Goal: Task Accomplishment & Management: Manage account settings

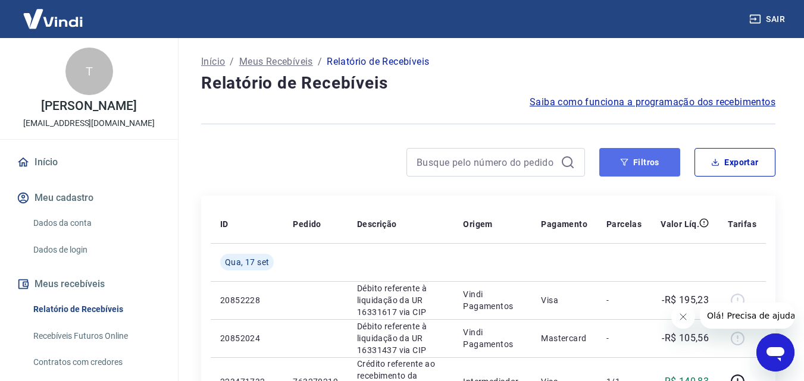
click at [639, 168] on button "Filtros" at bounding box center [639, 162] width 81 height 29
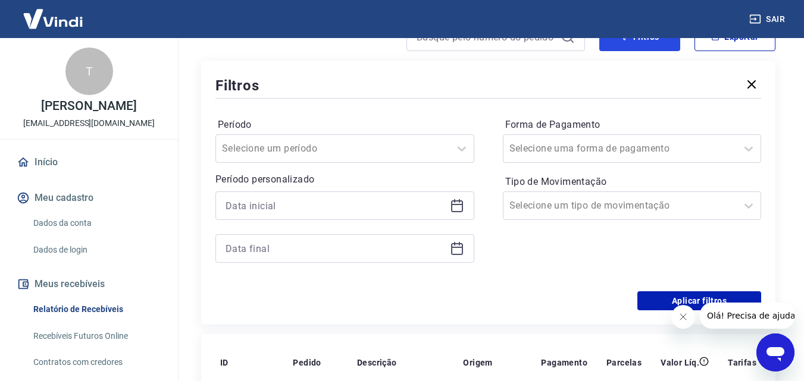
scroll to position [149, 0]
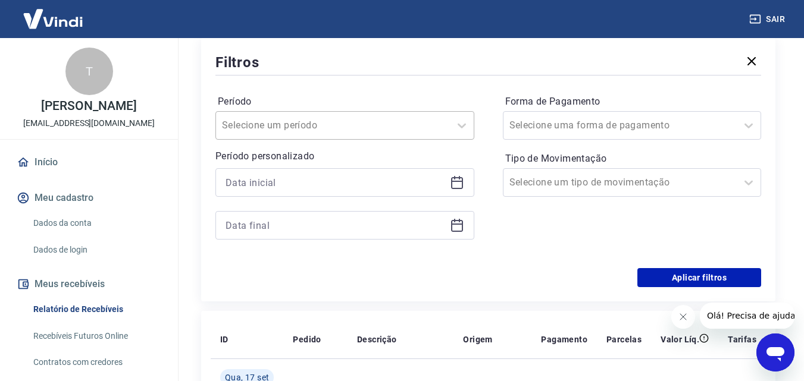
click at [424, 119] on div at bounding box center [333, 125] width 222 height 17
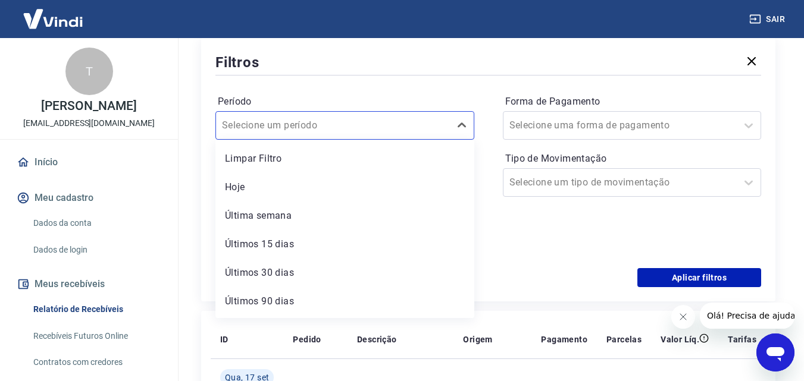
click at [202, 172] on div "Filtros Período option Limpar Filtro focused, 1 of 7. 7 results available. Use …" at bounding box center [488, 169] width 574 height 264
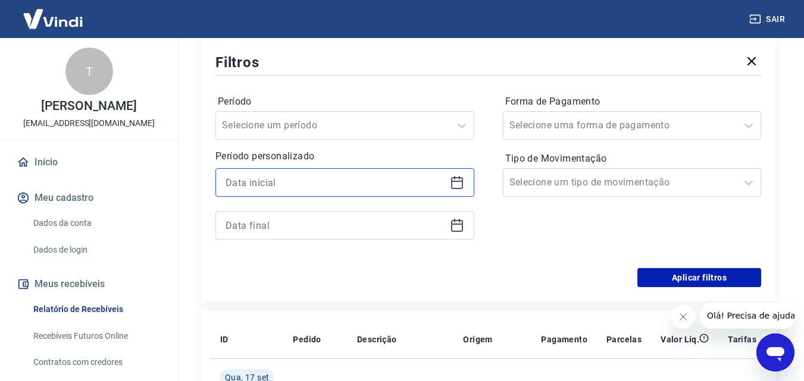
click at [233, 180] on input at bounding box center [335, 183] width 220 height 18
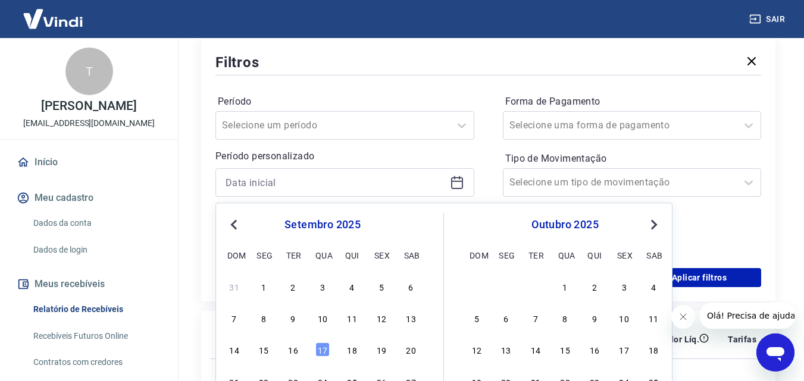
click at [229, 227] on button "Previous Month" at bounding box center [234, 225] width 14 height 14
click at [387, 286] on div "1" at bounding box center [381, 287] width 14 height 14
click at [382, 284] on div "Aplicar filtros" at bounding box center [487, 277] width 545 height 19
type input "[DATE]"
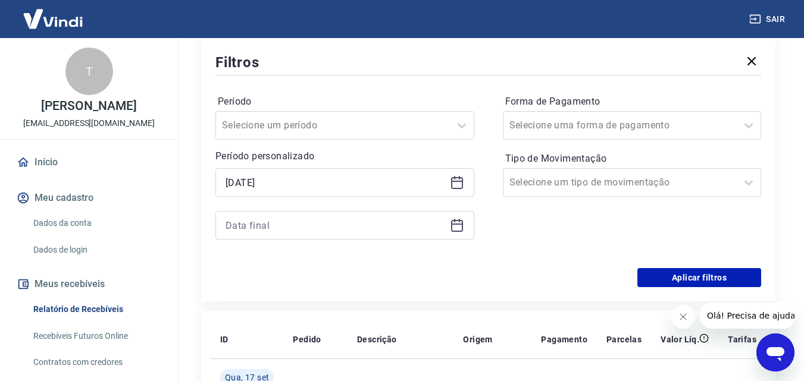
click at [453, 229] on icon at bounding box center [457, 225] width 14 height 14
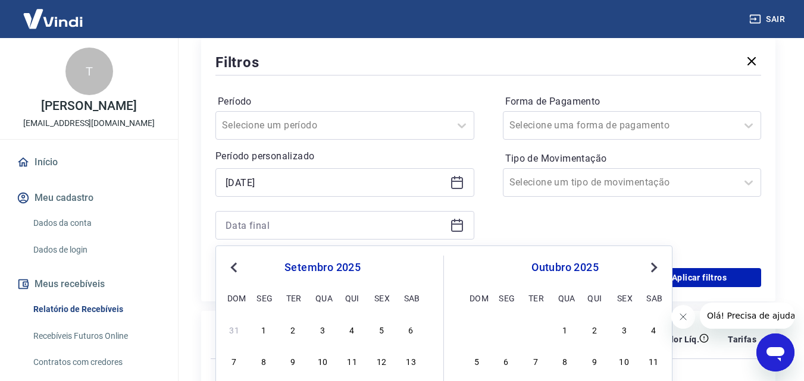
drag, startPoint x: 235, startPoint y: 270, endPoint x: 497, endPoint y: 260, distance: 262.5
click at [235, 269] on span "Previous Month" at bounding box center [235, 268] width 0 height 14
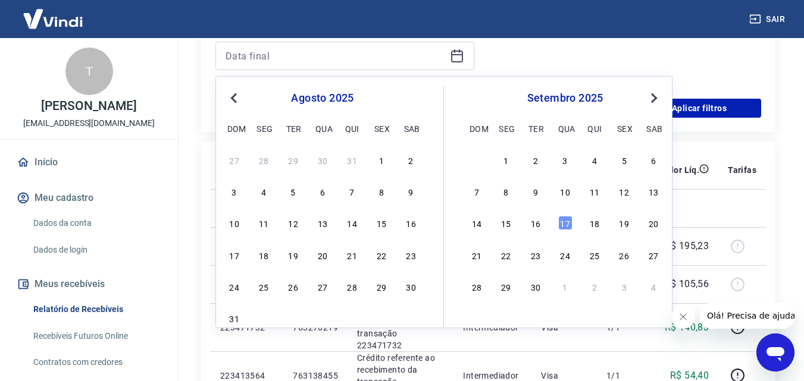
scroll to position [339, 0]
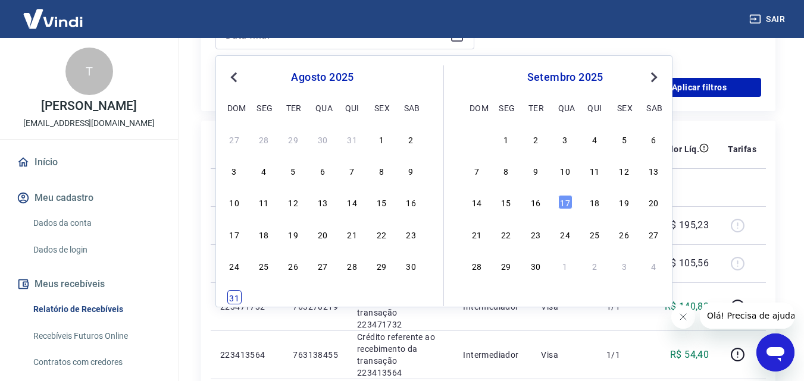
click at [229, 295] on div "31" at bounding box center [234, 297] width 14 height 14
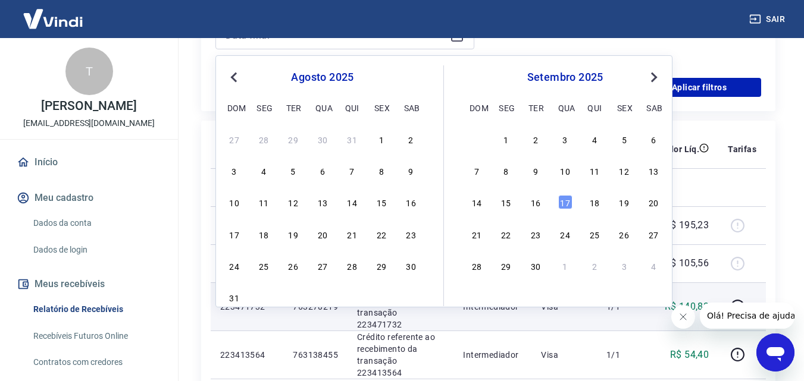
type input "[DATE]"
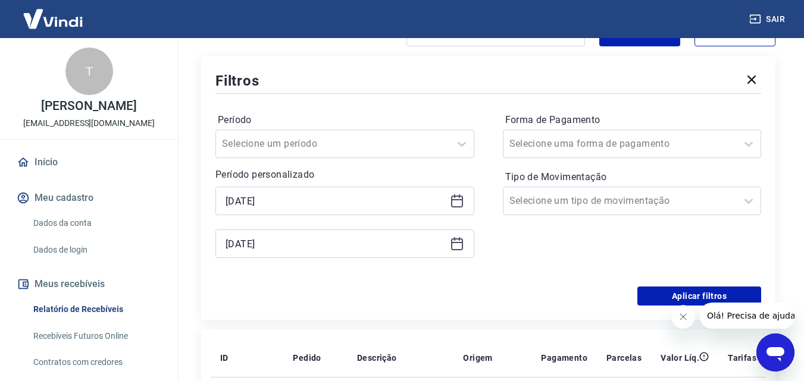
scroll to position [126, 0]
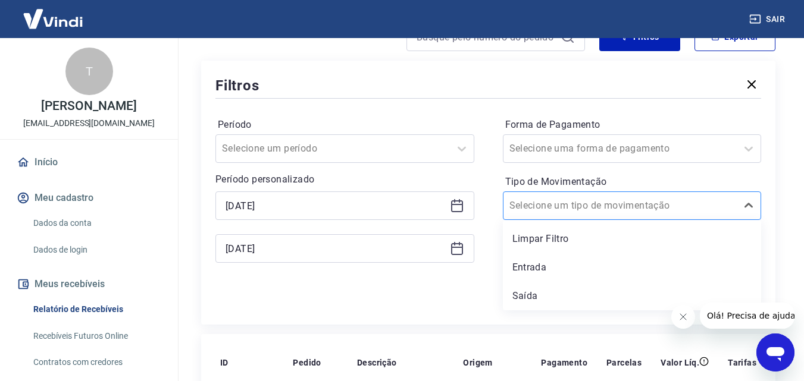
click at [607, 199] on input "Tipo de Movimentação" at bounding box center [569, 206] width 120 height 14
click at [532, 292] on div "Saída" at bounding box center [632, 296] width 259 height 24
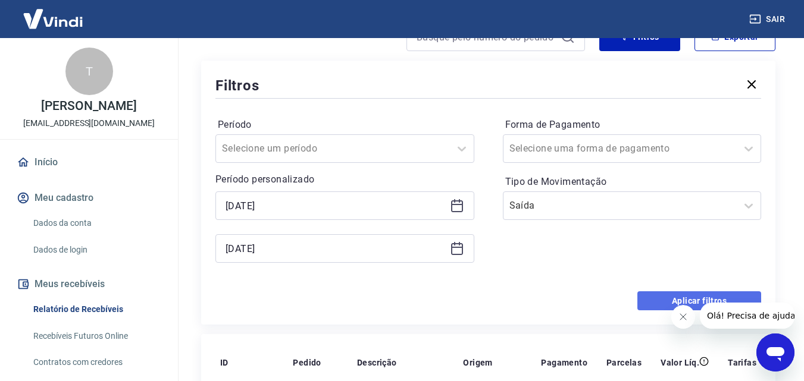
click at [645, 296] on button "Aplicar filtros" at bounding box center [699, 300] width 124 height 19
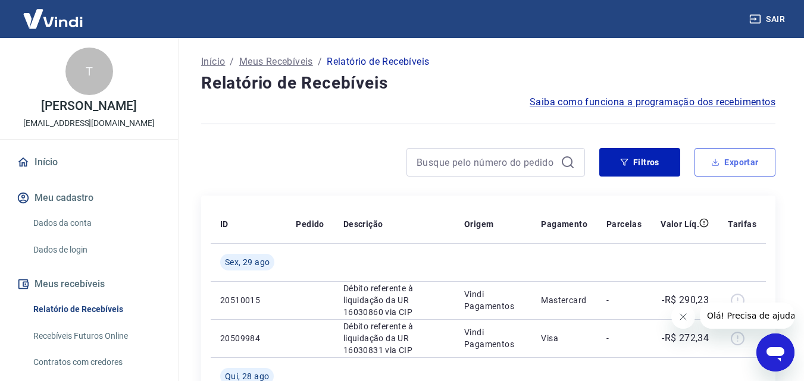
click at [738, 167] on button "Exportar" at bounding box center [734, 162] width 81 height 29
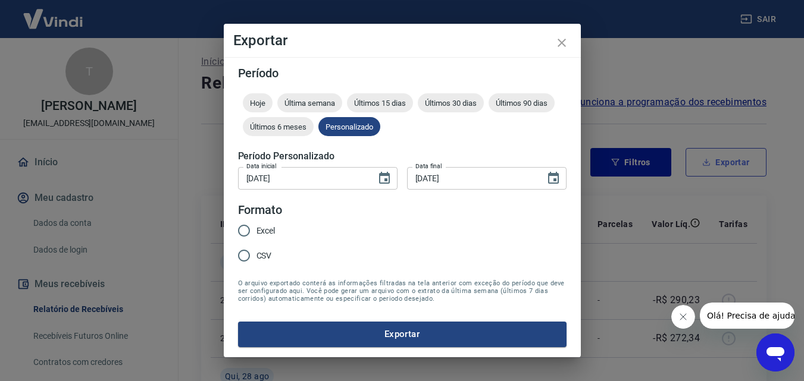
type input "[DATE]"
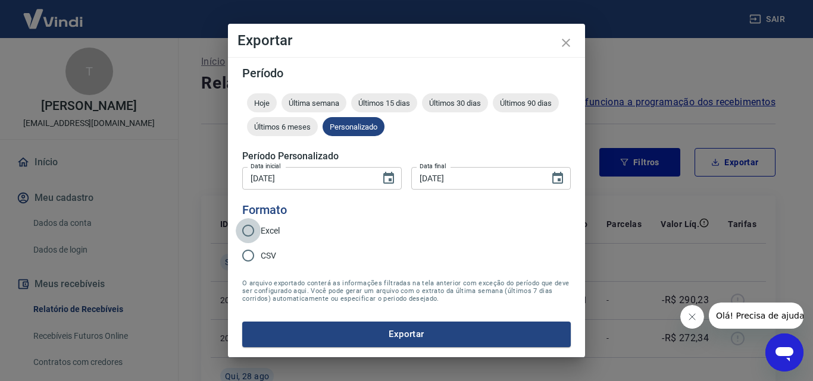
click at [256, 233] on input "Excel" at bounding box center [248, 230] width 25 height 25
radio input "true"
click at [347, 337] on button "Exportar" at bounding box center [406, 334] width 328 height 25
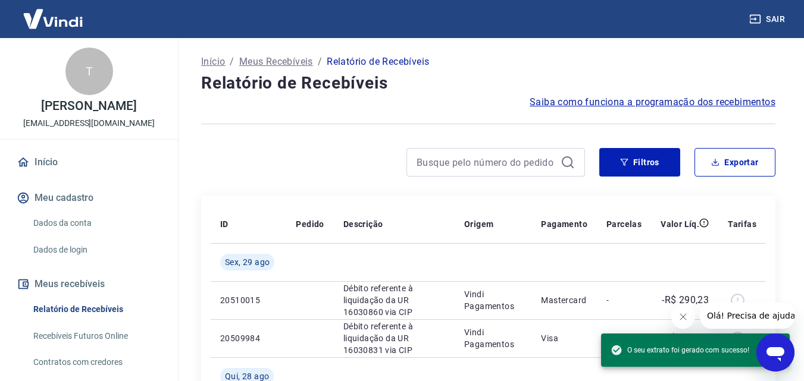
click at [682, 315] on icon "Fechar mensagem da empresa" at bounding box center [683, 317] width 10 height 10
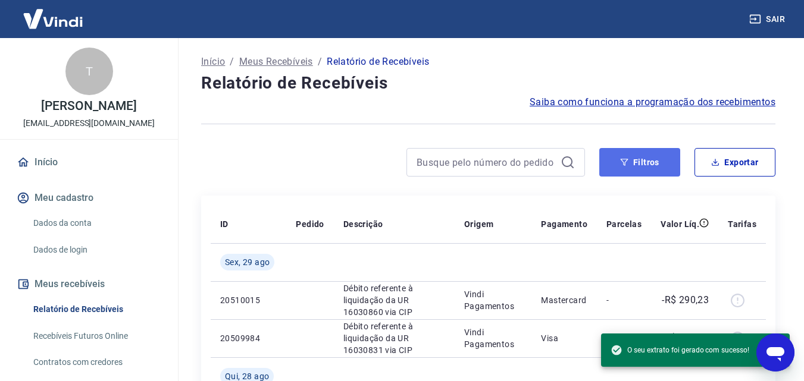
click at [621, 161] on icon "button" at bounding box center [624, 162] width 8 height 8
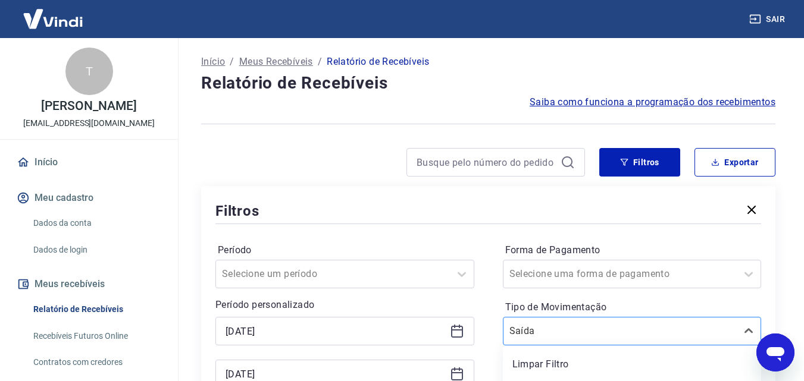
click at [669, 330] on div "option Entrada focused, 2 of 3. 3 results available. Use Up and Down to choose …" at bounding box center [632, 331] width 259 height 29
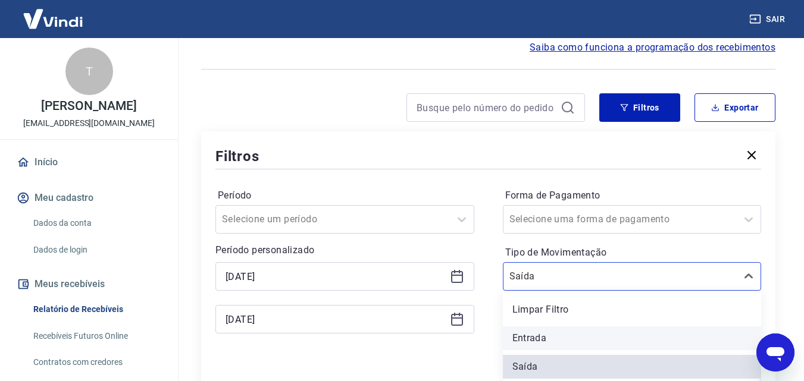
click at [540, 341] on div "Entrada" at bounding box center [632, 339] width 259 height 24
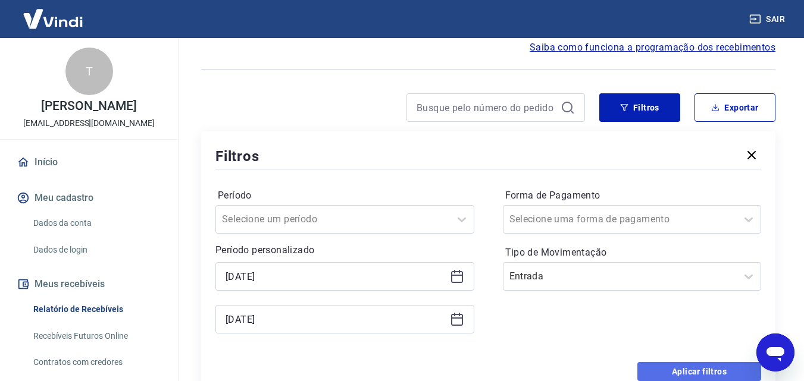
click at [686, 368] on button "Aplicar filtros" at bounding box center [699, 371] width 124 height 19
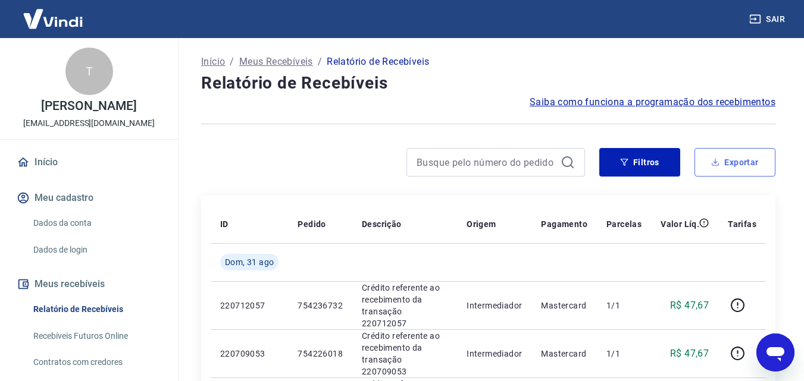
click at [719, 157] on button "Exportar" at bounding box center [734, 162] width 81 height 29
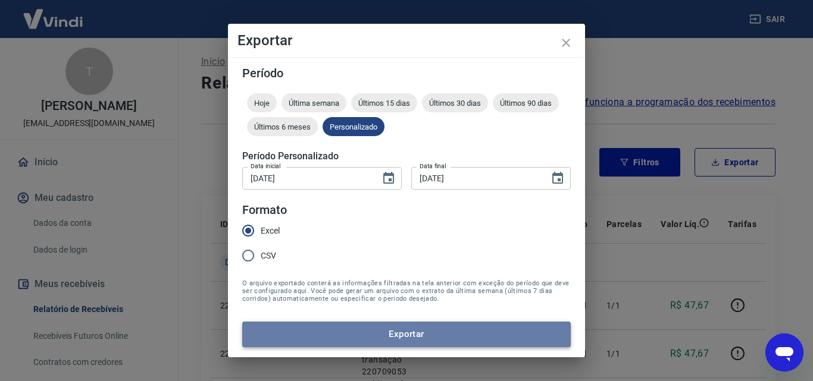
click at [341, 337] on button "Exportar" at bounding box center [406, 334] width 328 height 25
